Goal: Task Accomplishment & Management: Complete application form

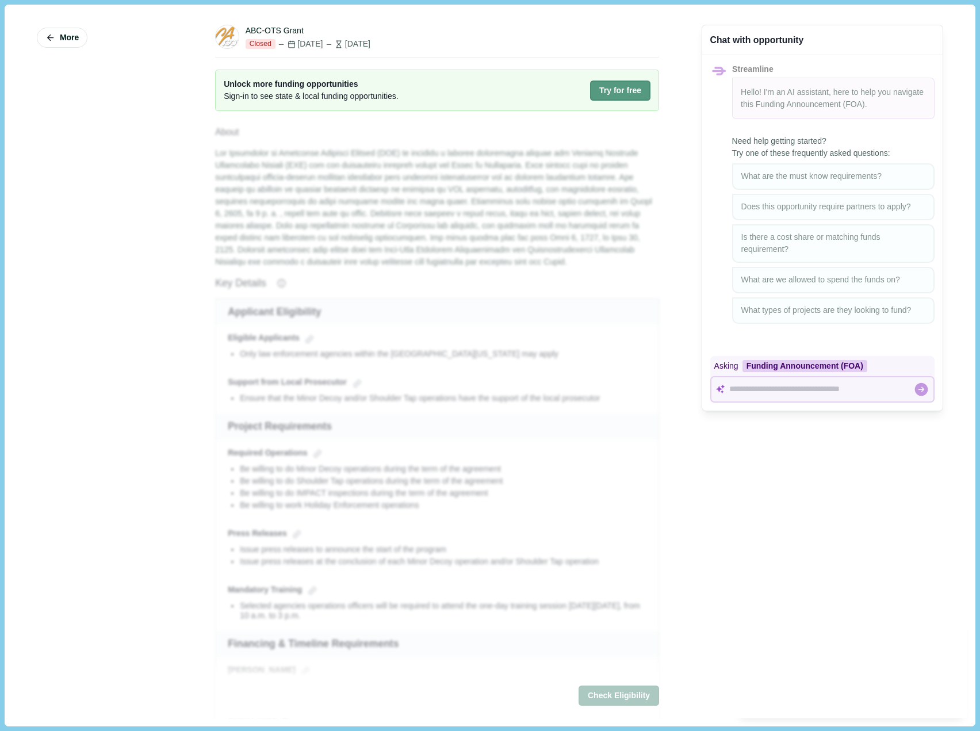
click at [631, 87] on button "Try for free" at bounding box center [620, 91] width 60 height 20
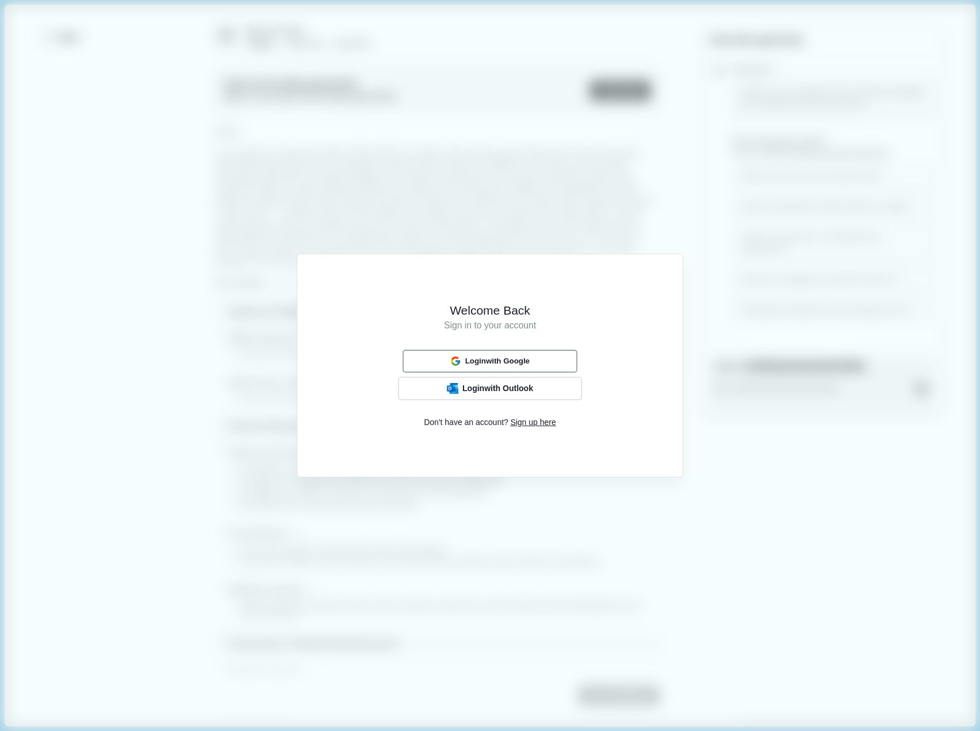
click at [494, 359] on span "Login with Google" at bounding box center [497, 361] width 64 height 9
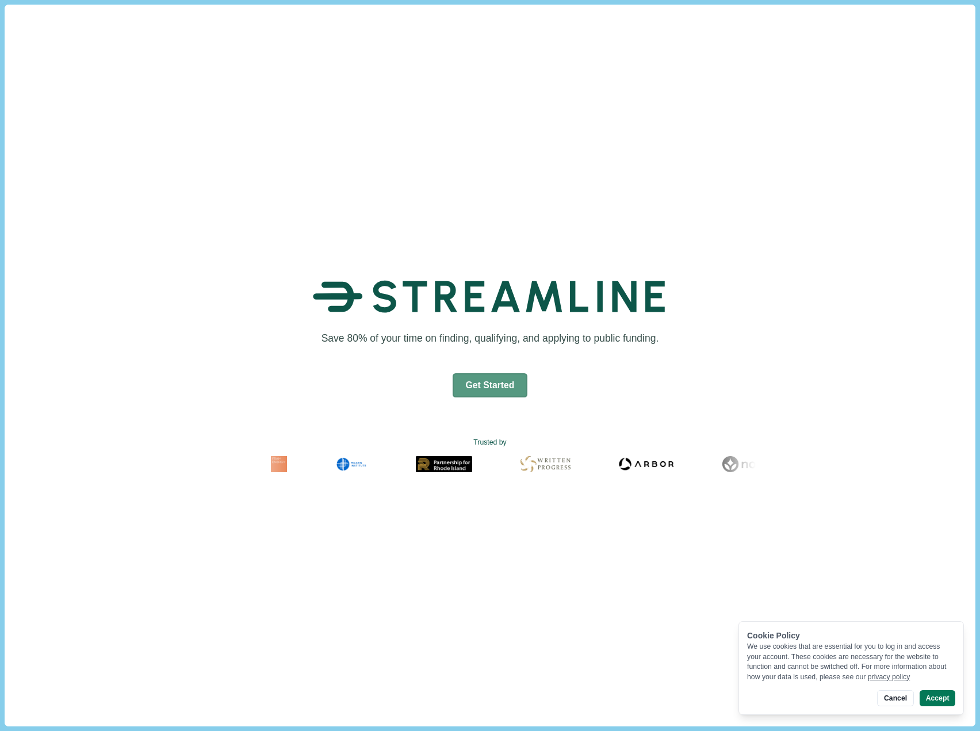
click at [475, 388] on button "Get Started" at bounding box center [490, 385] width 75 height 24
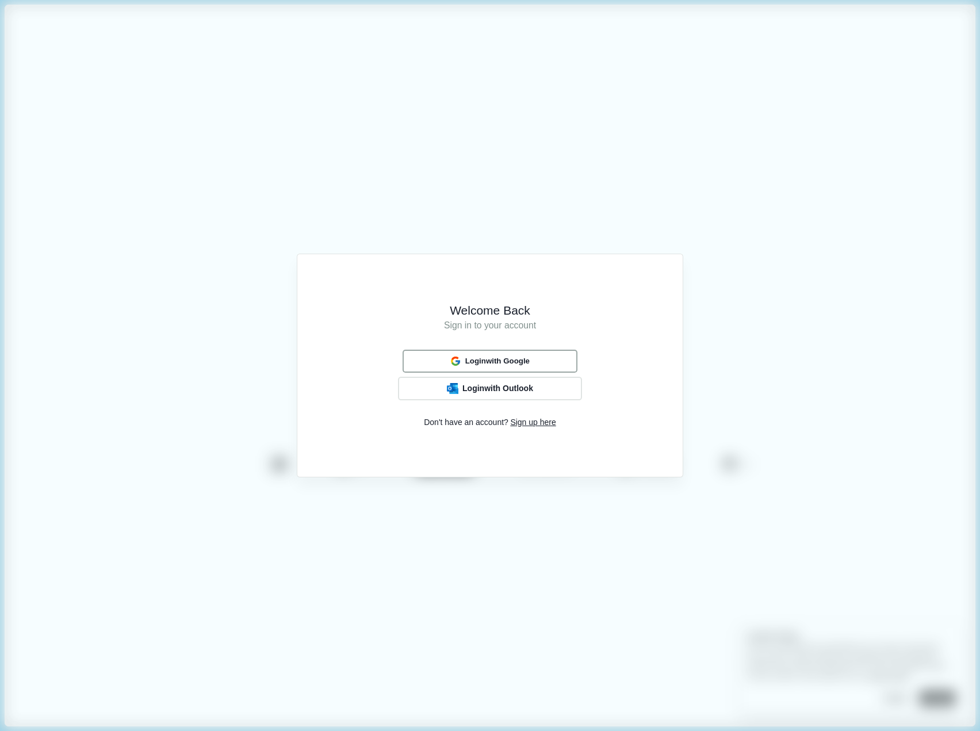
click at [493, 352] on button "Login with Google" at bounding box center [490, 361] width 175 height 22
